Goal: Information Seeking & Learning: Learn about a topic

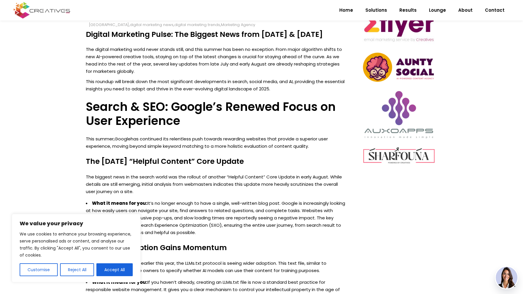
scroll to position [274, 0]
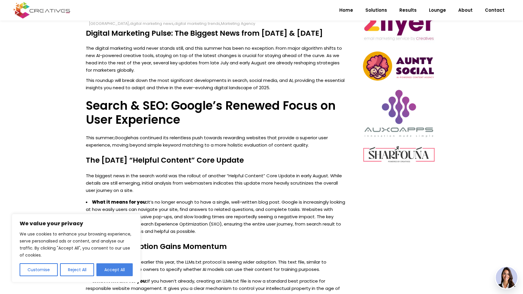
click at [124, 266] on button "Accept All" at bounding box center [114, 270] width 36 height 13
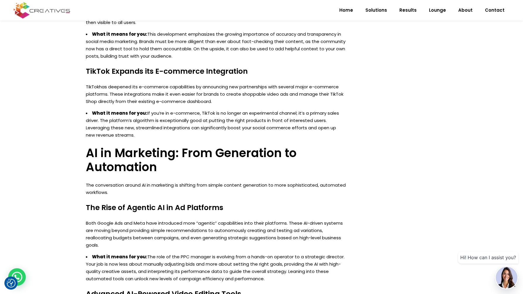
scroll to position [659, 0]
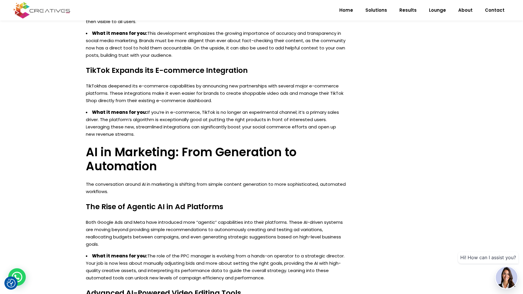
click at [244, 207] on h4 "The Rise of Agentic AI in Ad Platforms" at bounding box center [216, 207] width 260 height 9
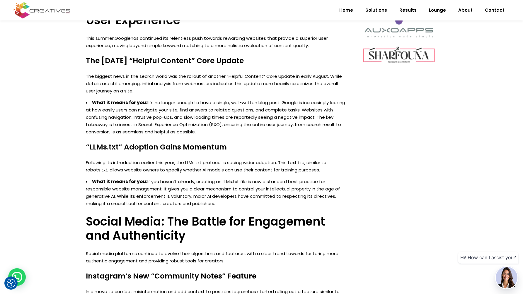
click at [134, 187] on li "What it means for you: If you haven’t already, creating an LLMs.txt file is now…" at bounding box center [216, 192] width 260 height 29
click at [115, 180] on strong "What it means for you:" at bounding box center [119, 182] width 55 height 6
drag, startPoint x: 115, startPoint y: 180, endPoint x: 206, endPoint y: 184, distance: 90.9
click at [206, 184] on li "What it means for you: If you haven’t already, creating an LLMs.txt file is now…" at bounding box center [216, 192] width 260 height 29
click at [216, 184] on li "What it means for you: If you haven’t already, creating an LLMs.txt file is now…" at bounding box center [216, 192] width 260 height 29
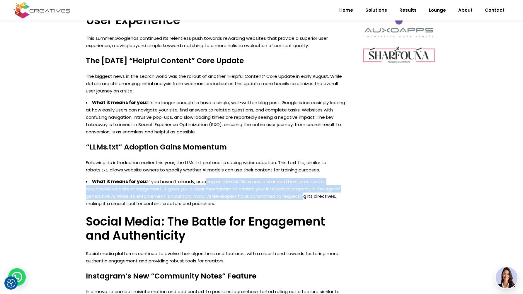
drag, startPoint x: 200, startPoint y: 181, endPoint x: 310, endPoint y: 199, distance: 110.7
click at [303, 197] on li "What it means for you: If you haven’t already, creating an LLMs.txt file is now…" at bounding box center [216, 192] width 260 height 29
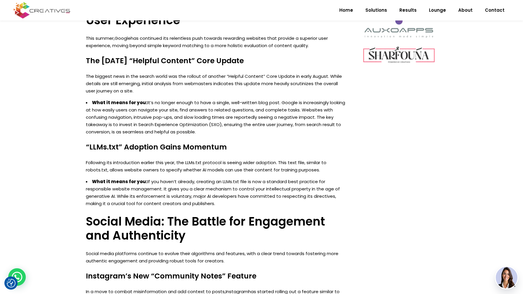
click at [310, 199] on li "What it means for you: If you haven’t already, creating an LLMs.txt file is now…" at bounding box center [216, 192] width 260 height 29
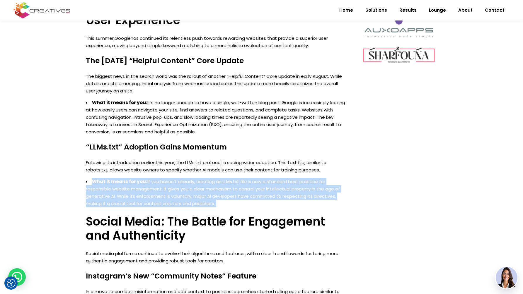
click at [310, 199] on li "What it means for you: If you haven’t already, creating an LLMs.txt file is now…" at bounding box center [216, 192] width 260 height 29
click at [312, 198] on li "What it means for you: If you haven’t already, creating an LLMs.txt file is now…" at bounding box center [216, 192] width 260 height 29
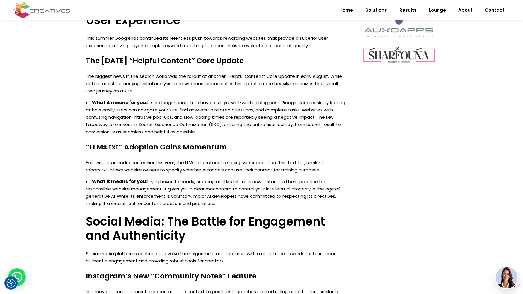
click at [124, 167] on p "Following its introduction earlier this year, the LLMs.txt protocol is seeing w…" at bounding box center [216, 166] width 260 height 15
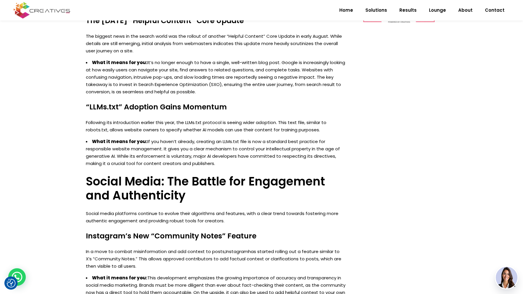
scroll to position [412, 0]
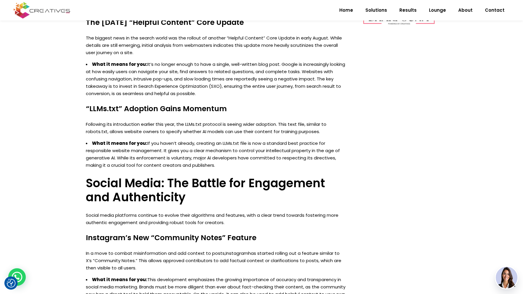
click at [110, 150] on li "What it means for you: If you haven’t already, creating an LLMs.txt file is now…" at bounding box center [216, 154] width 260 height 29
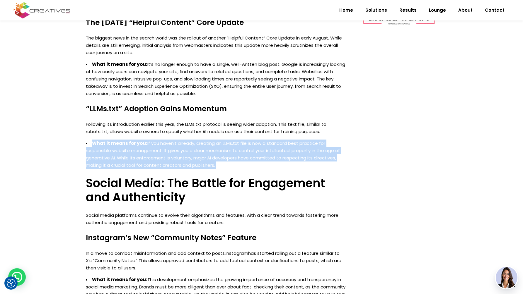
click at [110, 150] on li "What it means for you: If you haven’t already, creating an LLMs.txt file is now…" at bounding box center [216, 154] width 260 height 29
click at [144, 147] on li "What it means for you: If you haven’t already, creating an LLMs.txt file is now…" at bounding box center [216, 154] width 260 height 29
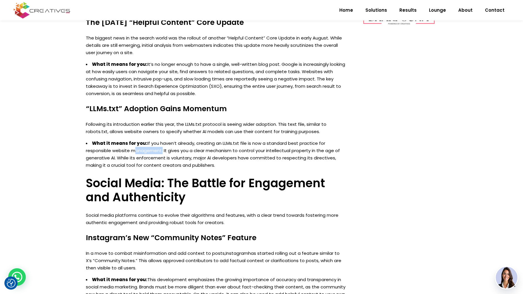
click at [144, 147] on li "What it means for you: If you haven’t already, creating an LLMs.txt file is now…" at bounding box center [216, 154] width 260 height 29
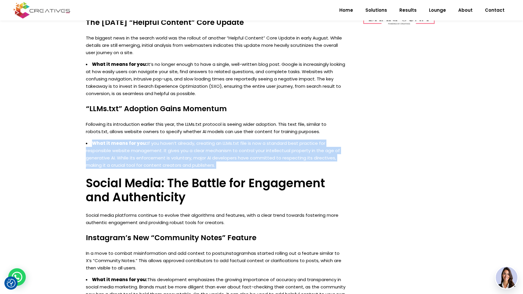
click at [144, 147] on li "What it means for you: If you haven’t already, creating an LLMs.txt file is now…" at bounding box center [216, 154] width 260 height 29
click at [112, 149] on li "What it means for you: If you haven’t already, creating an LLMs.txt file is now…" at bounding box center [216, 154] width 260 height 29
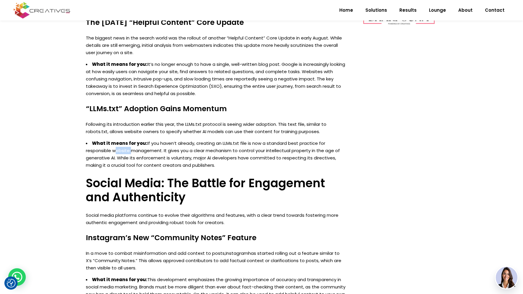
click at [112, 149] on li "What it means for you: If you haven’t already, creating an LLMs.txt file is now…" at bounding box center [216, 154] width 260 height 29
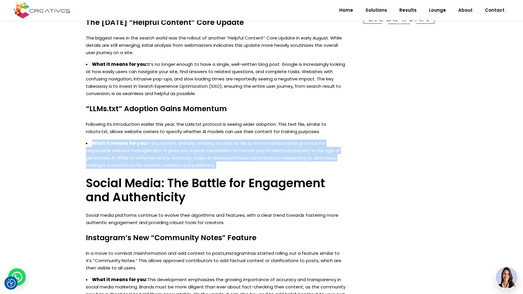
click at [112, 149] on li "What it means for you: If you haven’t already, creating an LLMs.txt file is now…" at bounding box center [216, 154] width 260 height 29
click at [159, 156] on li "What it means for you: If you haven’t already, creating an LLMs.txt file is now…" at bounding box center [216, 154] width 260 height 29
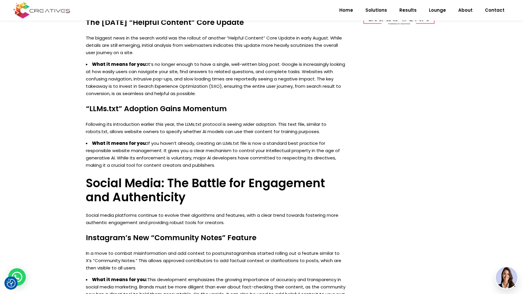
click at [168, 161] on li "What it means for you: If you haven’t already, creating an LLMs.txt file is now…" at bounding box center [216, 154] width 260 height 29
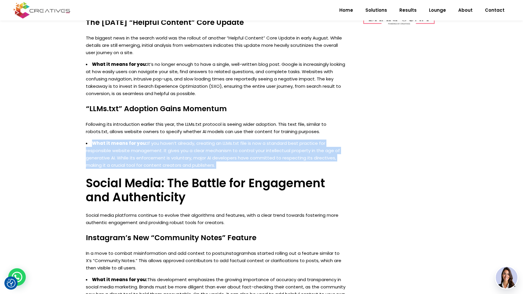
click at [168, 161] on li "What it means for you: If you haven’t already, creating an LLMs.txt file is now…" at bounding box center [216, 154] width 260 height 29
click at [147, 165] on li "What it means for you: If you haven’t already, creating an LLMs.txt file is now…" at bounding box center [216, 154] width 260 height 29
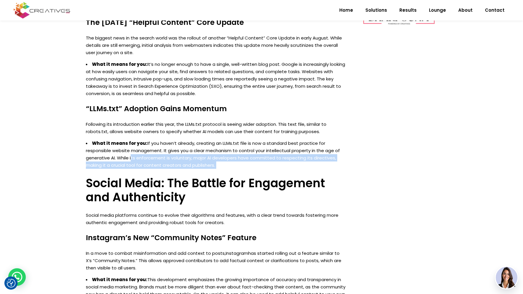
drag, startPoint x: 130, startPoint y: 156, endPoint x: 208, endPoint y: 170, distance: 78.9
click at [208, 170] on div "The digital marketing world never stands still, and this summer has been no exc…" at bounding box center [216, 295] width 260 height 777
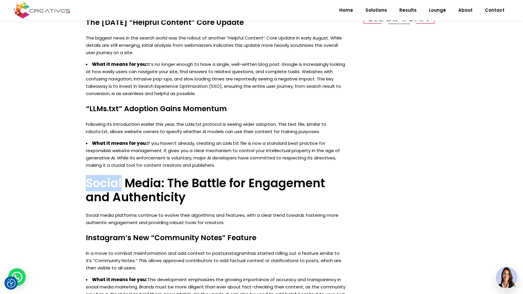
click at [208, 170] on div "The digital marketing world never stands still, and this summer has been no exc…" at bounding box center [216, 295] width 260 height 777
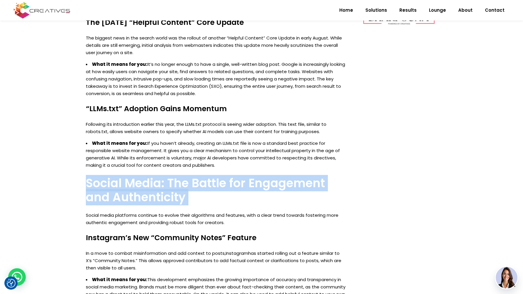
click at [208, 170] on div "The digital marketing world never stands still, and this summer has been no exc…" at bounding box center [216, 295] width 260 height 777
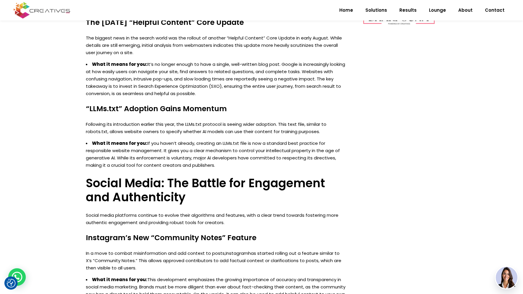
click at [211, 167] on li "What it means for you: If you haven’t already, creating an LLMs.txt file is now…" at bounding box center [216, 154] width 260 height 29
drag, startPoint x: 103, startPoint y: 128, endPoint x: 182, endPoint y: 121, distance: 79.4
click at [182, 121] on p "Following its introduction earlier this year, the LLMs.txt protocol is seeing w…" at bounding box center [216, 128] width 260 height 15
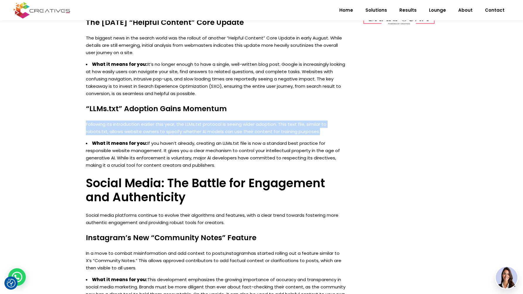
click at [182, 121] on p "Following its introduction earlier this year, the LLMs.txt protocol is seeing w…" at bounding box center [216, 128] width 260 height 15
click at [134, 134] on p "Following its introduction earlier this year, the LLMs.txt protocol is seeing w…" at bounding box center [216, 128] width 260 height 15
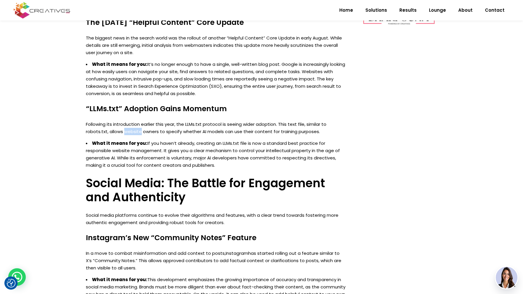
click at [134, 134] on p "Following its introduction earlier this year, the LLMs.txt protocol is seeing w…" at bounding box center [216, 128] width 260 height 15
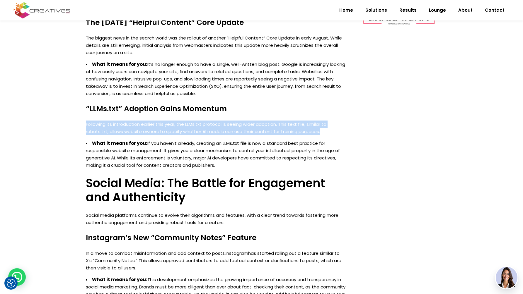
click at [134, 134] on p "Following its introduction earlier this year, the LLMs.txt protocol is seeing w…" at bounding box center [216, 128] width 260 height 15
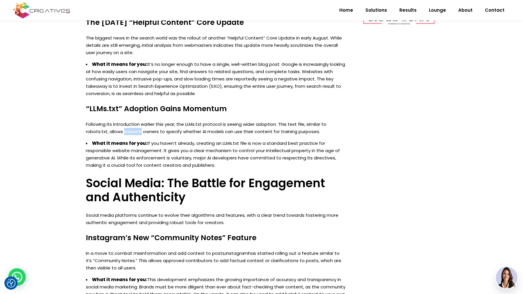
click at [134, 134] on p "Following its introduction earlier this year, the LLMs.txt protocol is seeing w…" at bounding box center [216, 128] width 260 height 15
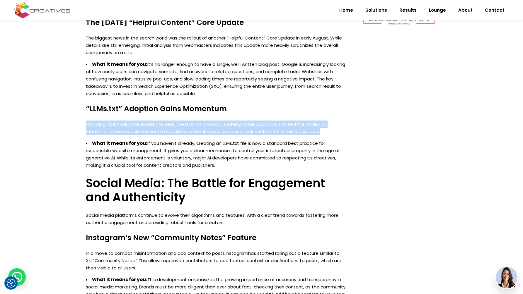
click at [134, 134] on p "Following its introduction earlier this year, the LLMs.txt protocol is seeing w…" at bounding box center [216, 128] width 260 height 15
click at [158, 130] on p "Following its introduction earlier this year, the LLMs.txt protocol is seeing w…" at bounding box center [216, 128] width 260 height 15
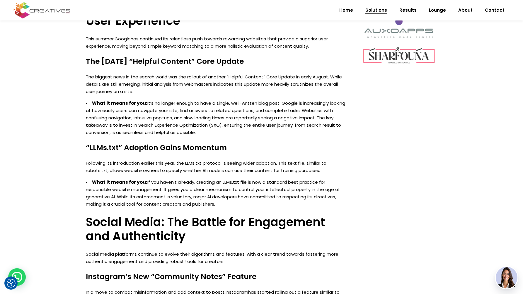
scroll to position [361, 0]
